Goal: Navigation & Orientation: Find specific page/section

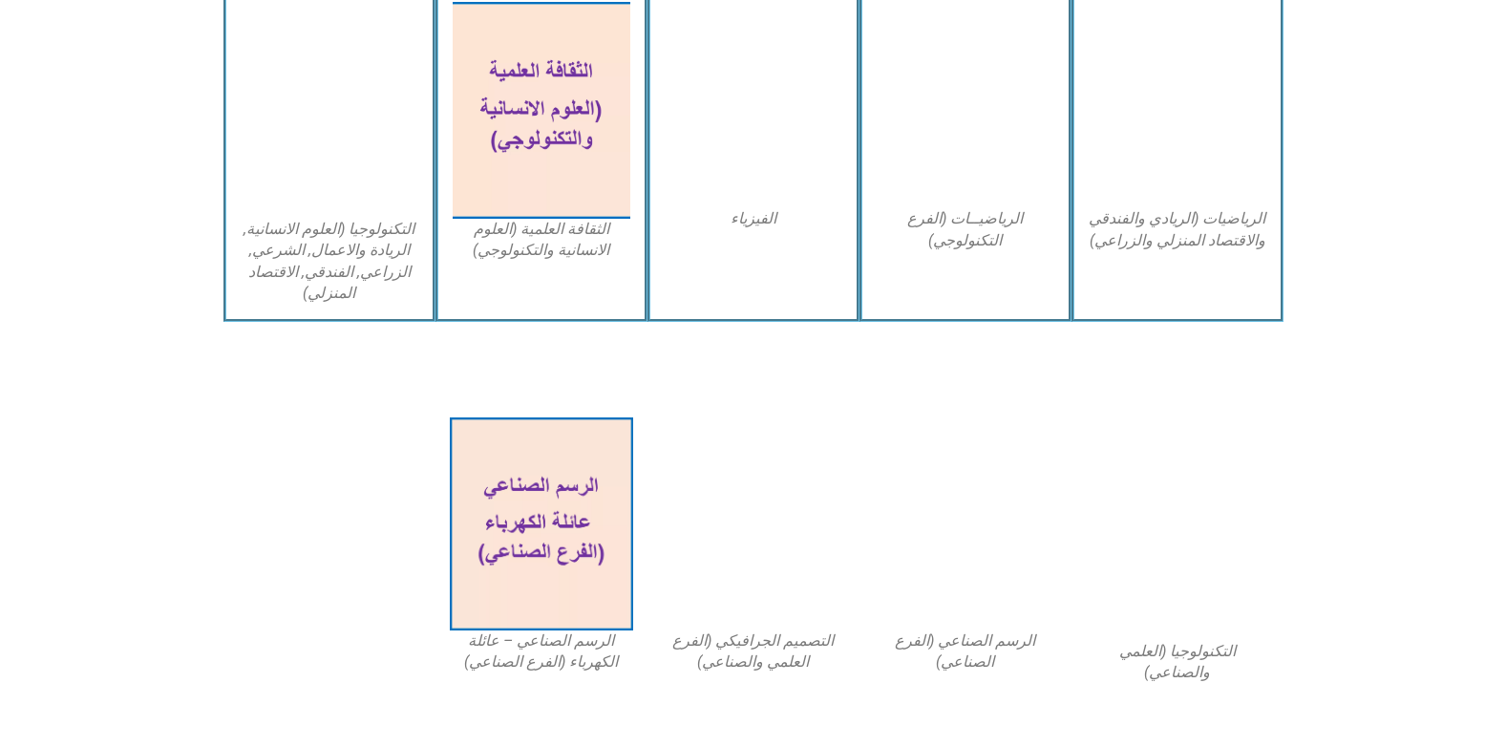
scroll to position [1238, 0]
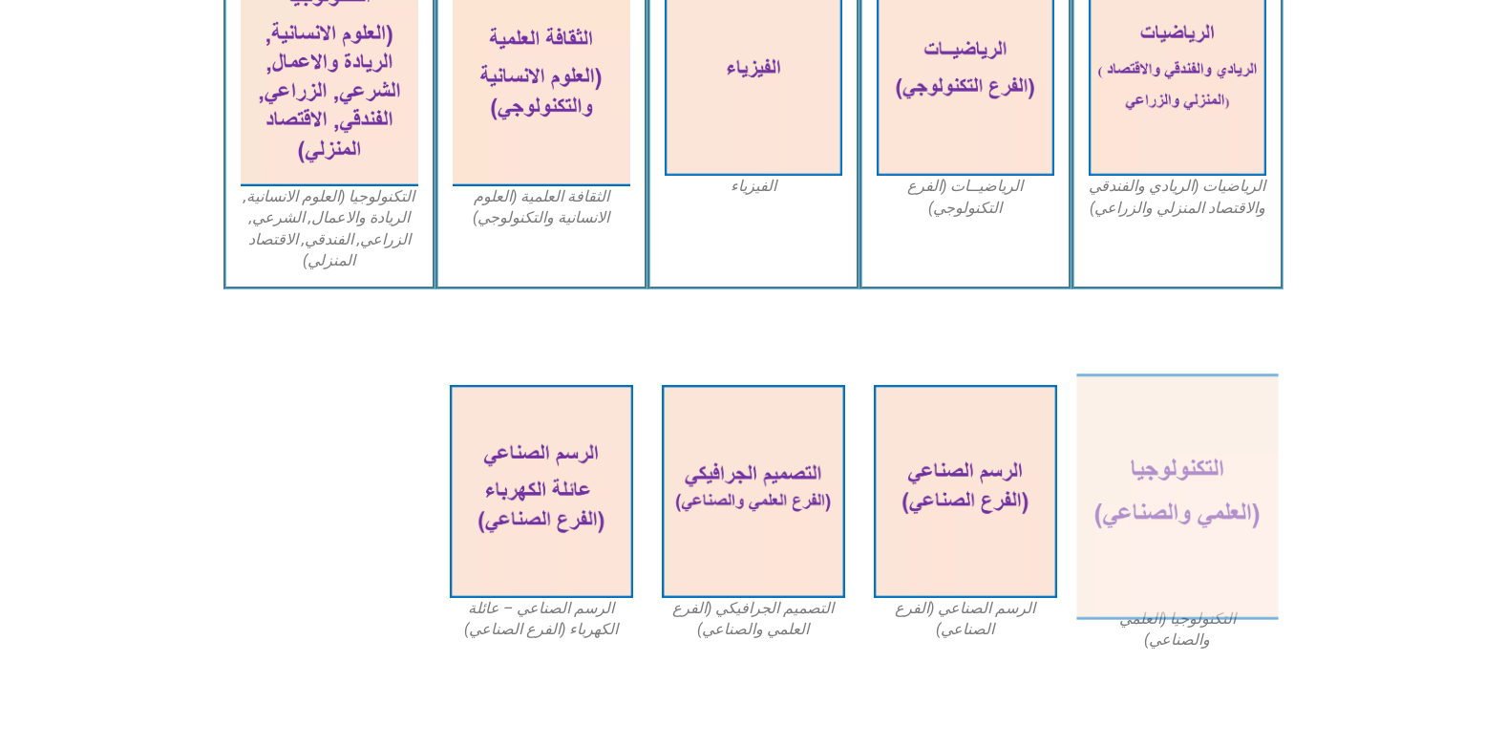
click at [1163, 539] on img at bounding box center [1176, 496] width 201 height 246
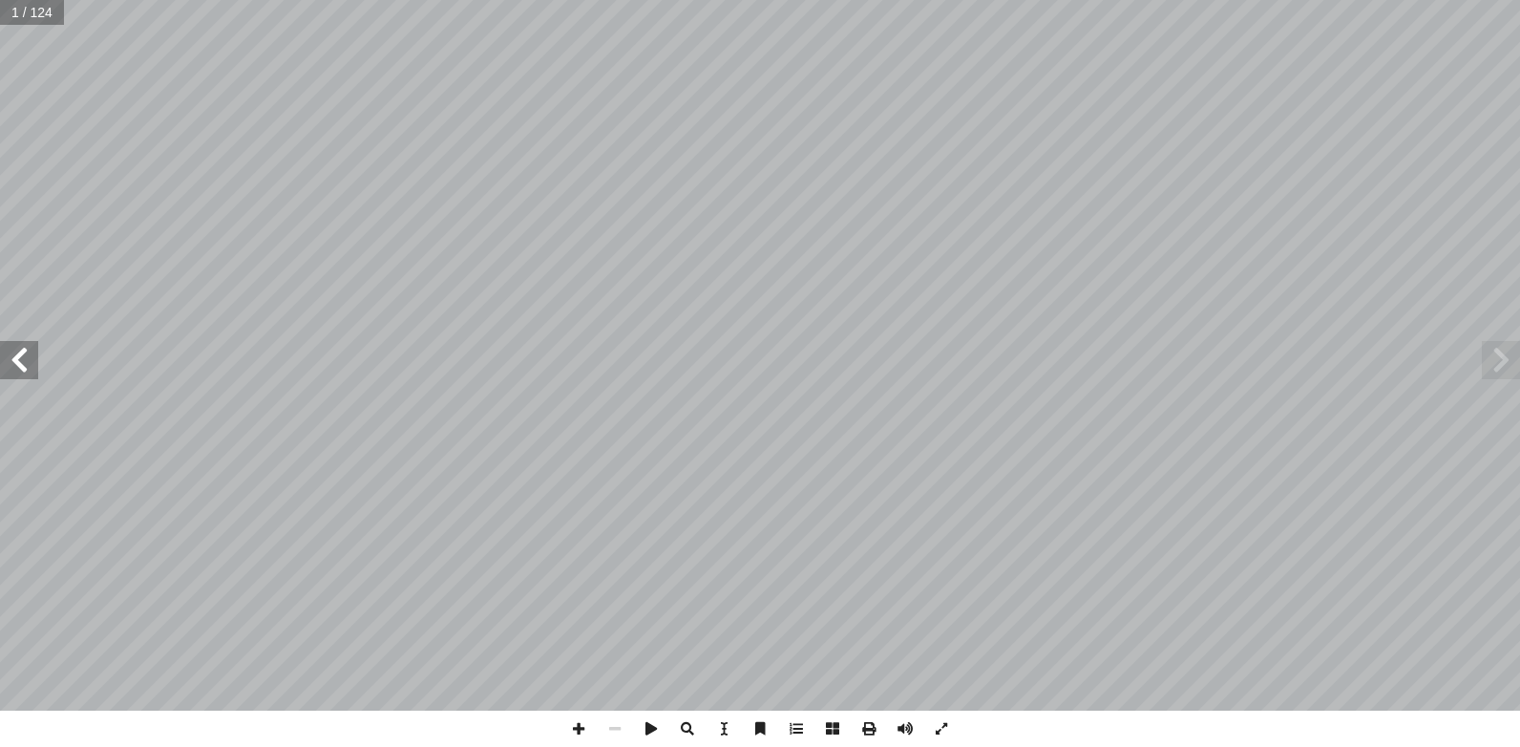
click at [14, 368] on span at bounding box center [19, 360] width 38 height 38
click at [17, 365] on span at bounding box center [19, 360] width 38 height 38
click at [1511, 368] on span at bounding box center [1501, 360] width 38 height 38
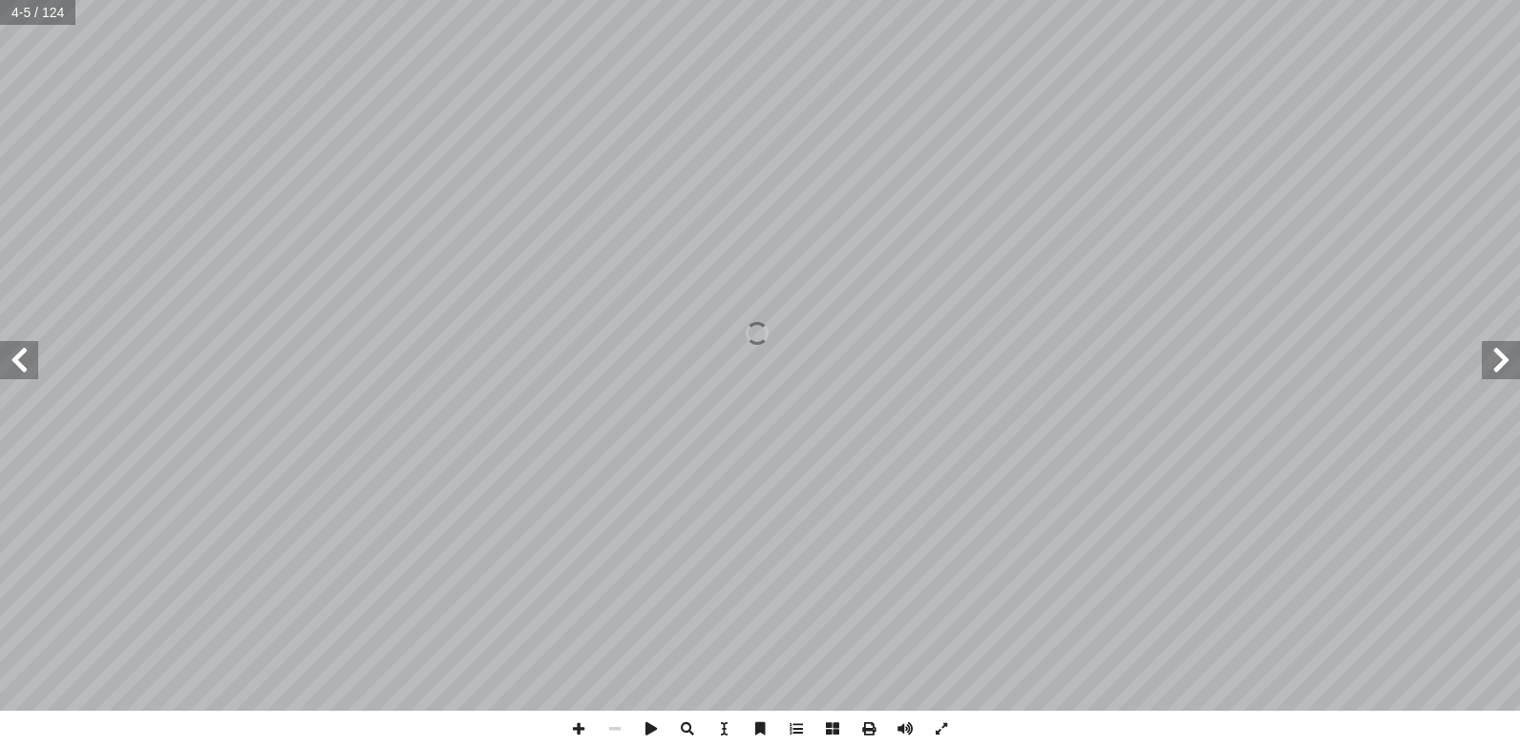
click at [1506, 359] on span at bounding box center [1501, 360] width 38 height 38
click at [0, 174] on html "الصفحة الرئيسية الصف الأول الصف الثاني الصف الثالث الصف الرابع الصف الخامس الصف…" at bounding box center [760, 87] width 1520 height 174
click at [18, 365] on span at bounding box center [19, 360] width 38 height 38
click at [1510, 342] on span at bounding box center [1501, 360] width 38 height 38
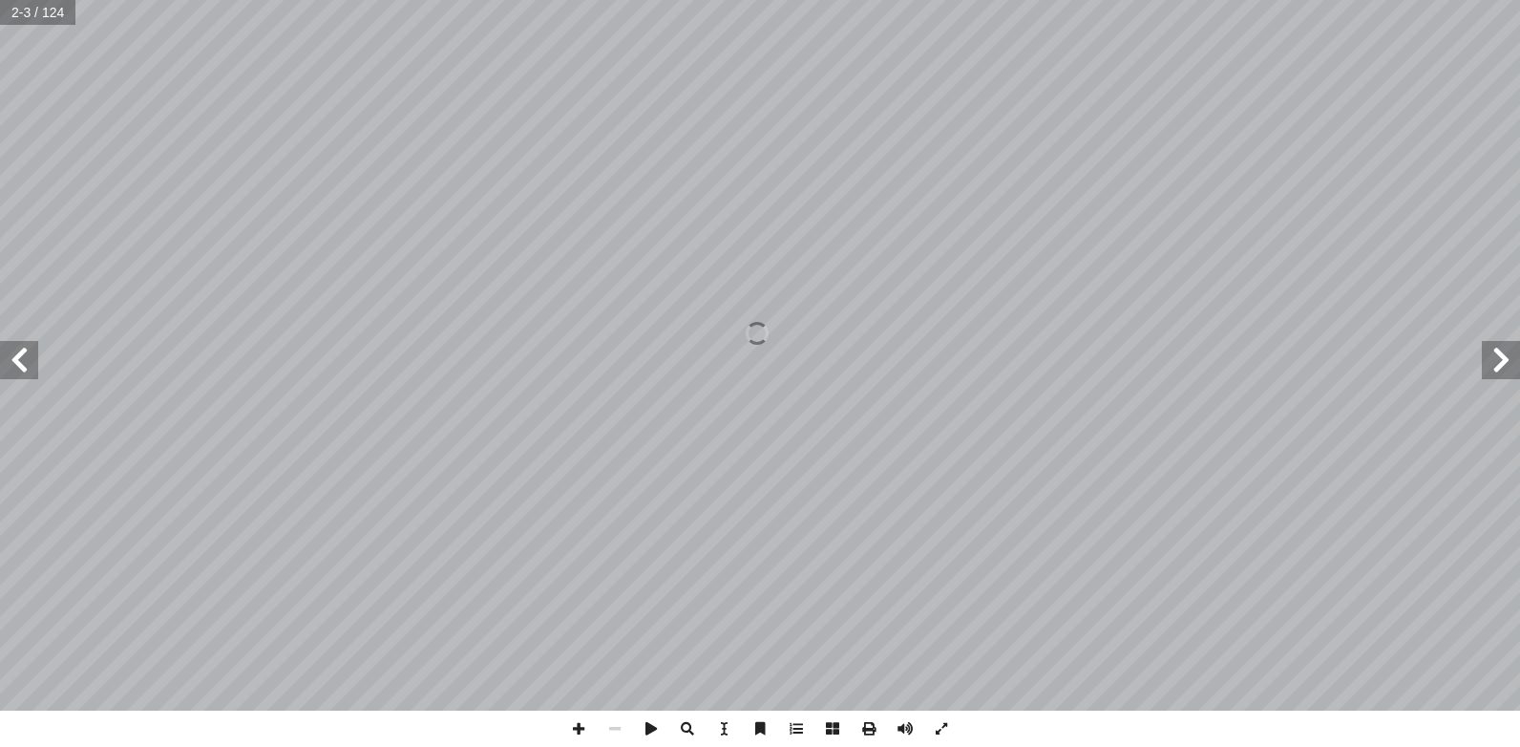
click at [1499, 359] on span at bounding box center [1501, 360] width 38 height 38
click at [15, 358] on span at bounding box center [19, 360] width 38 height 38
click at [13, 356] on span at bounding box center [19, 360] width 38 height 38
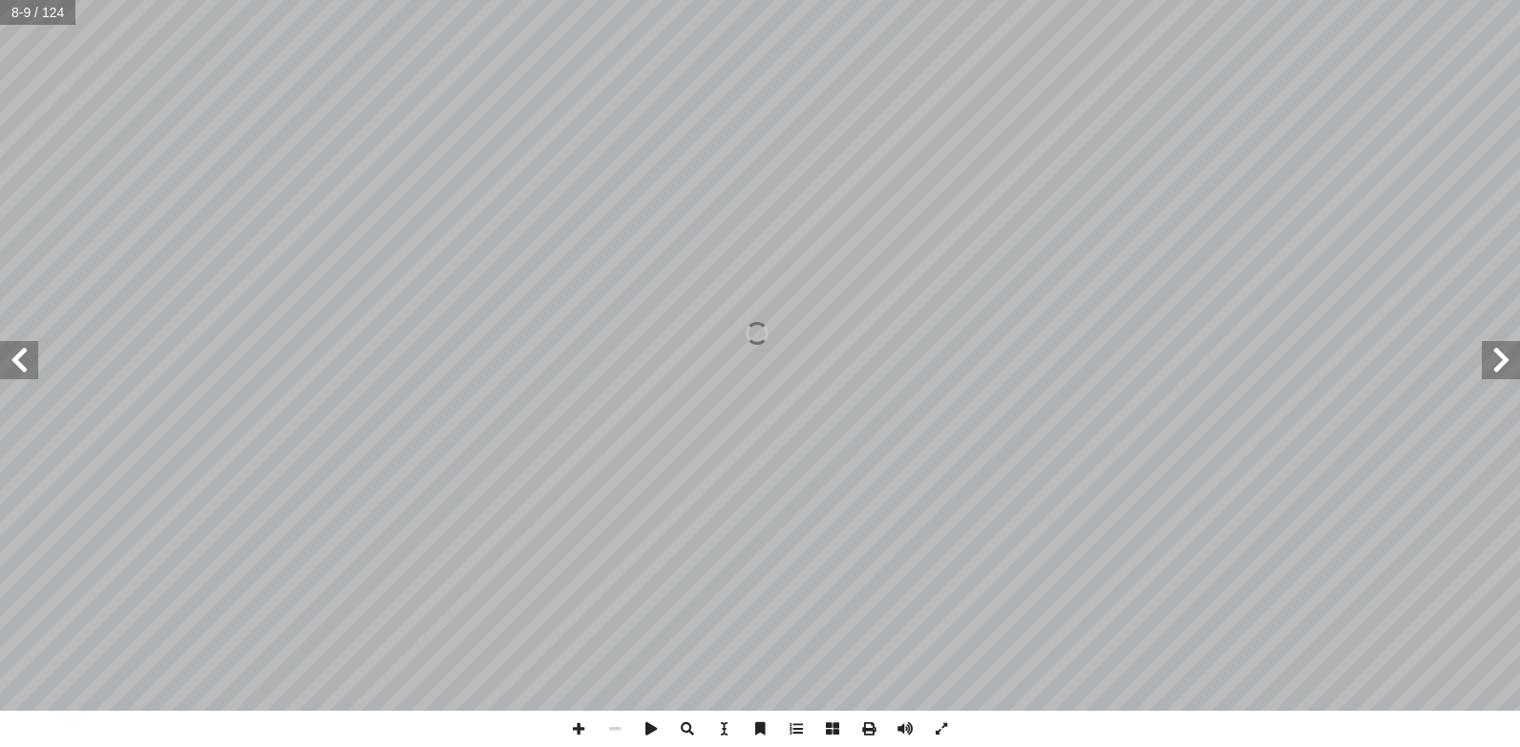
click at [13, 356] on span at bounding box center [19, 360] width 38 height 38
click at [1505, 342] on span at bounding box center [1501, 360] width 38 height 38
click at [0, 174] on html "الصفحة الرئيسية الصف الأول الصف الثاني الصف الثالث الصف الرابع الصف الخامس الصف…" at bounding box center [760, 87] width 1520 height 174
click at [10, 358] on span at bounding box center [19, 360] width 38 height 38
